Goal: Find specific page/section: Find specific page/section

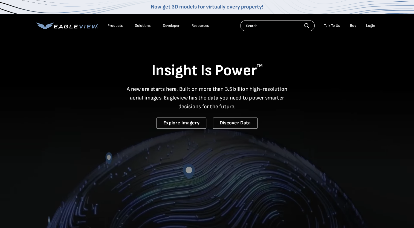
click at [143, 26] on div "Solutions" at bounding box center [143, 25] width 16 height 5
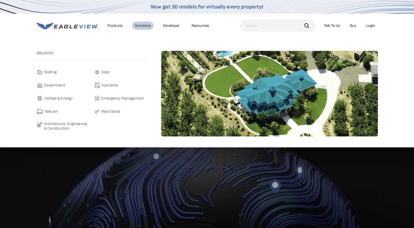
click at [51, 71] on span "Roofing" at bounding box center [50, 72] width 13 height 7
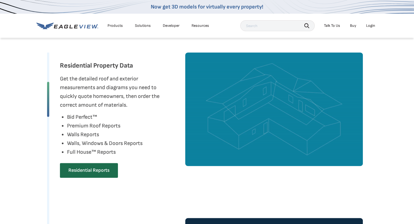
scroll to position [274, 0]
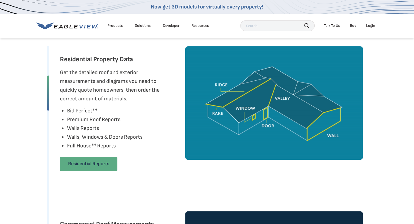
click at [88, 165] on link "Residential Reports" at bounding box center [88, 164] width 57 height 14
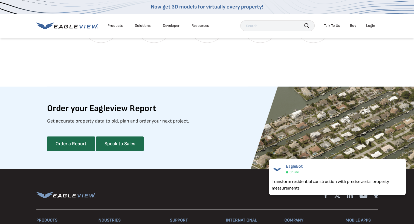
scroll to position [1396, 0]
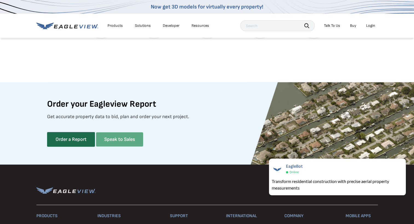
click at [120, 147] on link "Speak to Sales" at bounding box center [119, 139] width 47 height 14
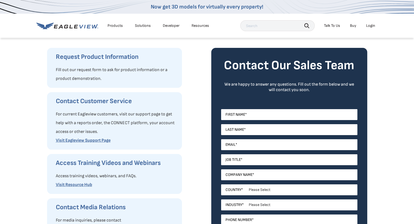
scroll to position [55, 0]
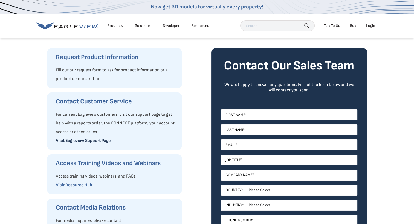
click at [82, 141] on link "Visit Eagleview Support Page" at bounding box center [83, 140] width 55 height 5
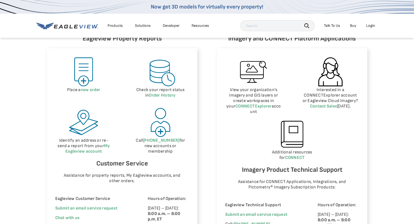
scroll to position [301, 0]
